Goal: Task Accomplishment & Management: Use online tool/utility

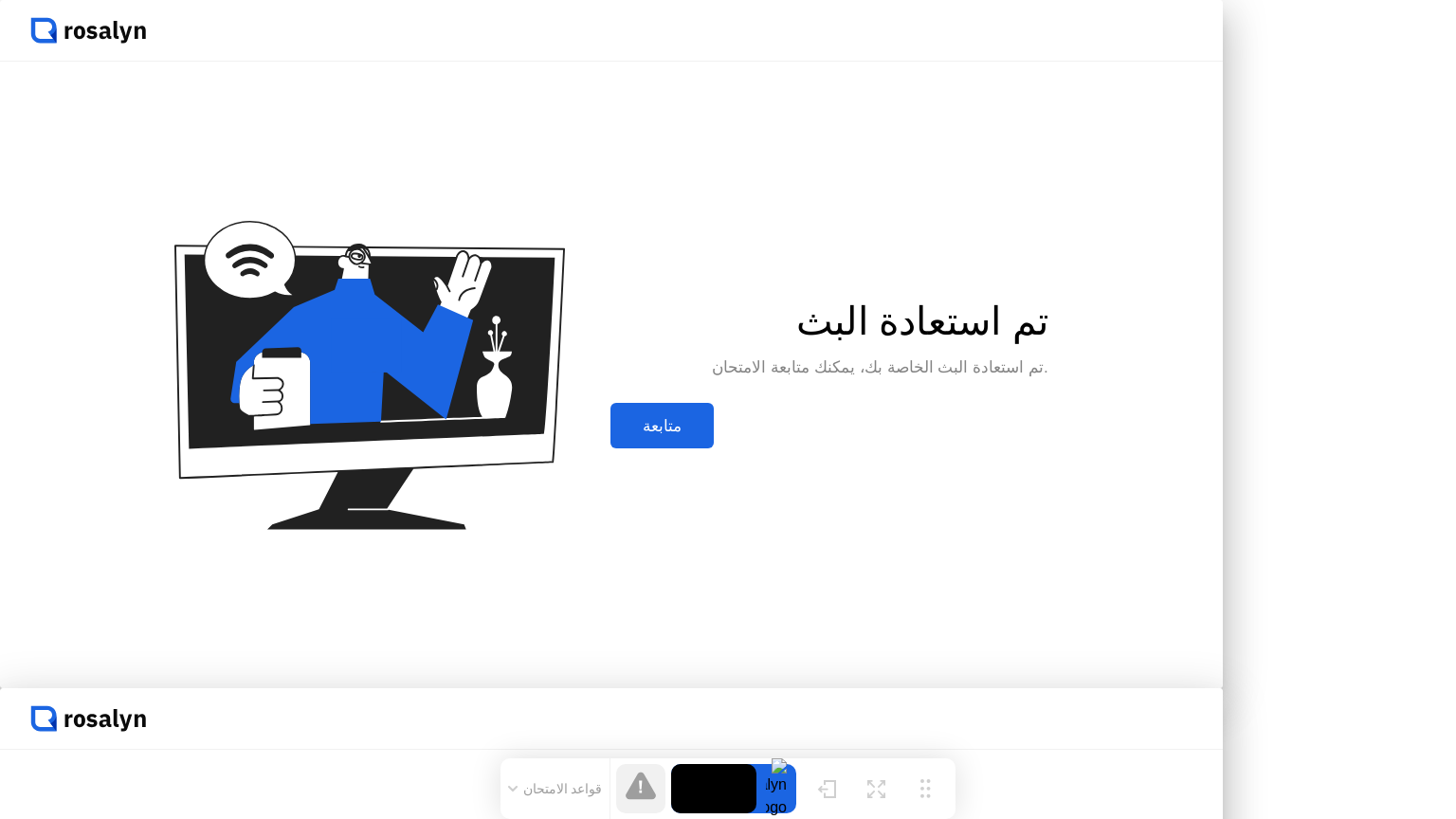
click at [1024, 688] on div at bounding box center [728, 688] width 1456 height 0
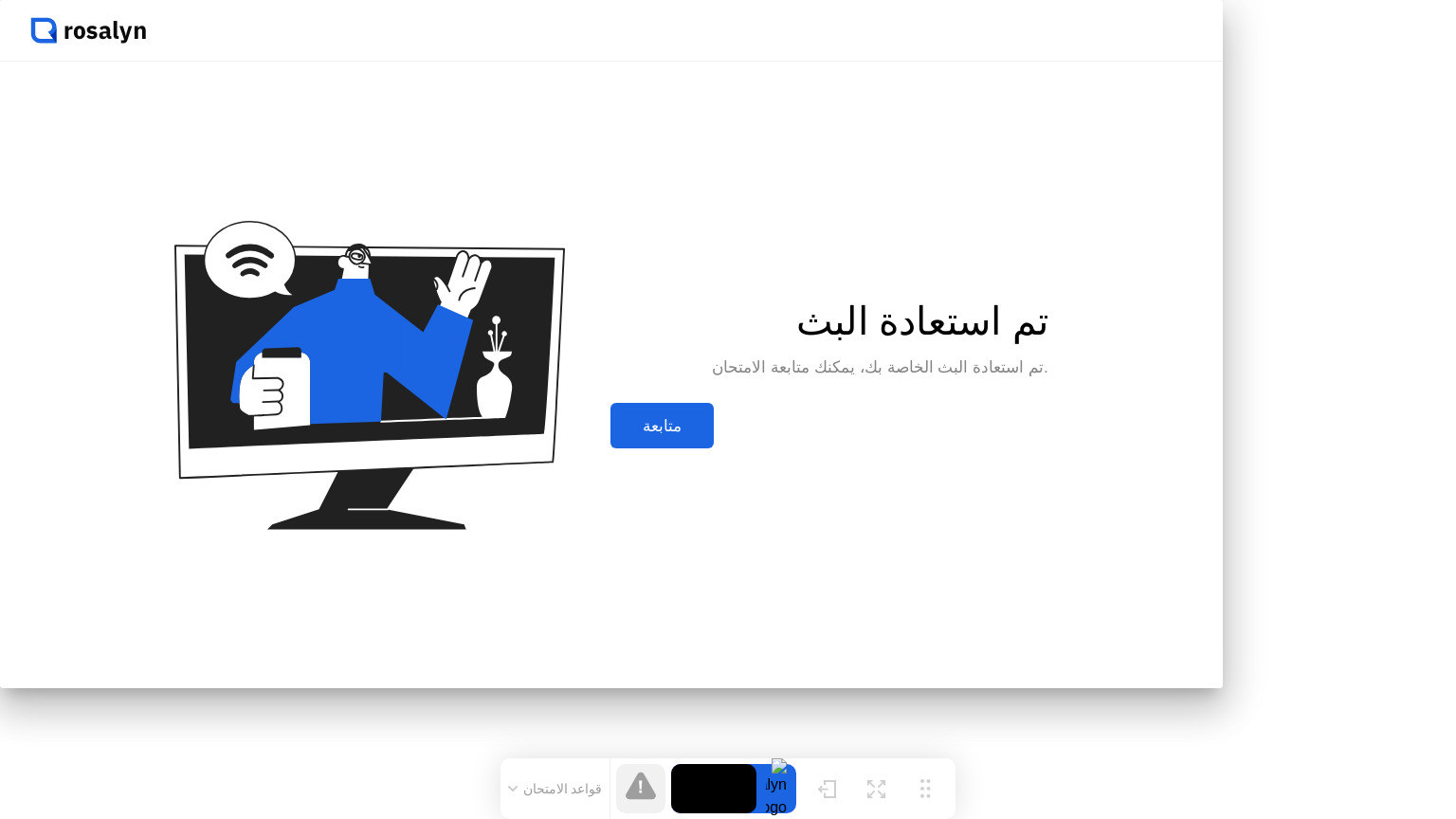
click at [709, 436] on div "متابعة" at bounding box center [662, 426] width 92 height 19
click at [572, 789] on button "قواعد الامتحان" at bounding box center [555, 789] width 106 height 17
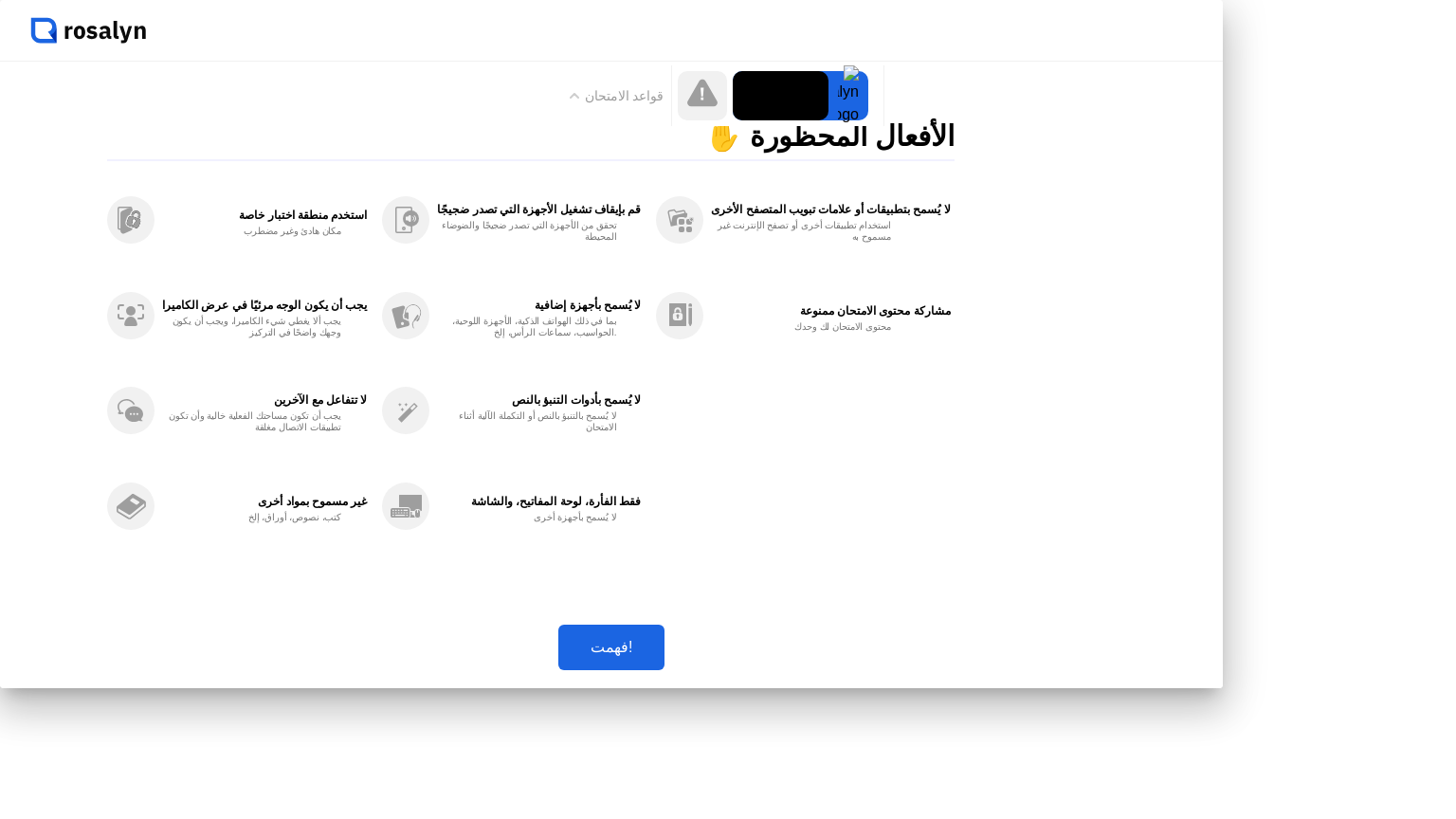
click at [659, 656] on div "فهمت!" at bounding box center [611, 646] width 95 height 18
